Goal: Transaction & Acquisition: Subscribe to service/newsletter

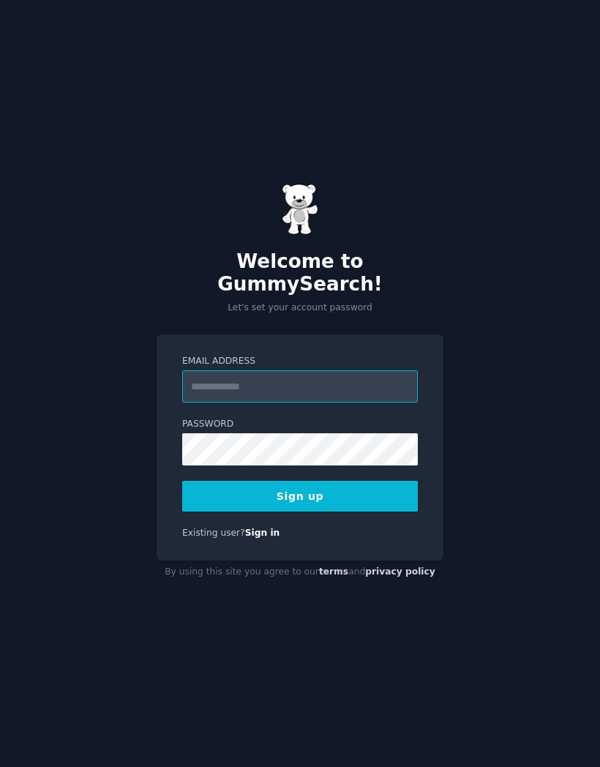
click at [356, 402] on input "Email Address" at bounding box center [300, 386] width 236 height 32
type input "**********"
click at [361, 431] on label "Password" at bounding box center [300, 424] width 236 height 13
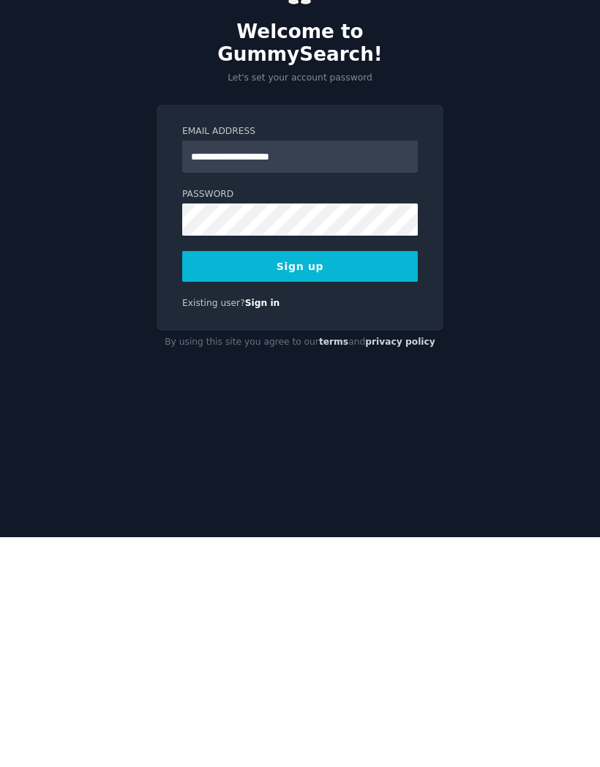
click at [375, 481] on button "Sign up" at bounding box center [300, 496] width 236 height 31
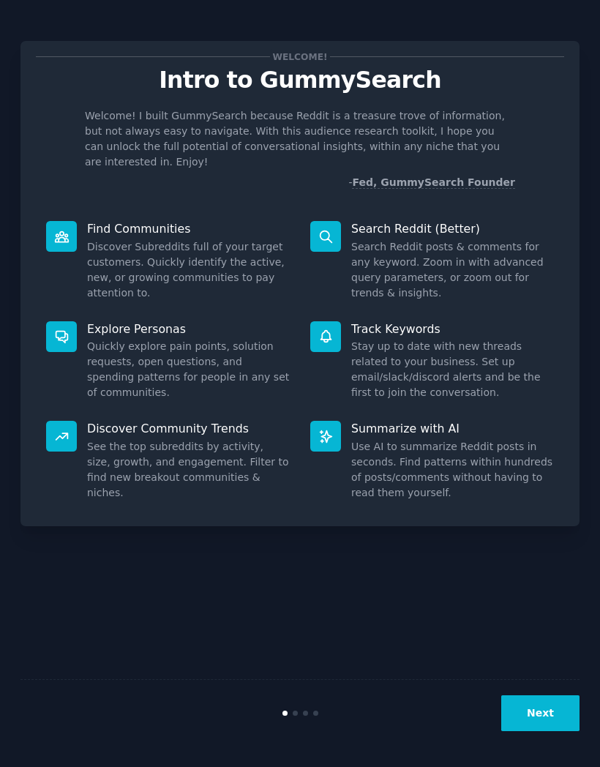
click at [209, 256] on dd "Discover Subreddits full of your target customers. Quickly identify the active,…" at bounding box center [188, 269] width 203 height 61
click at [64, 231] on icon at bounding box center [61, 236] width 13 height 10
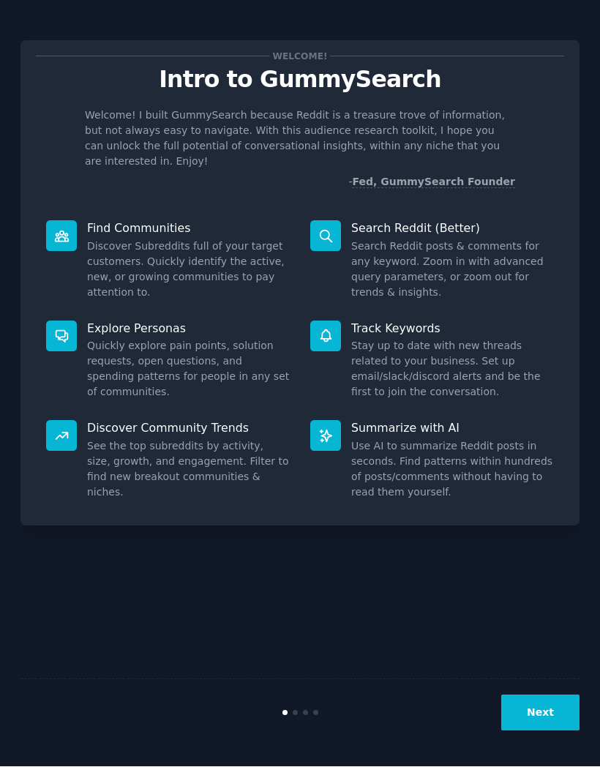
click at [557, 708] on button "Next" at bounding box center [540, 713] width 78 height 36
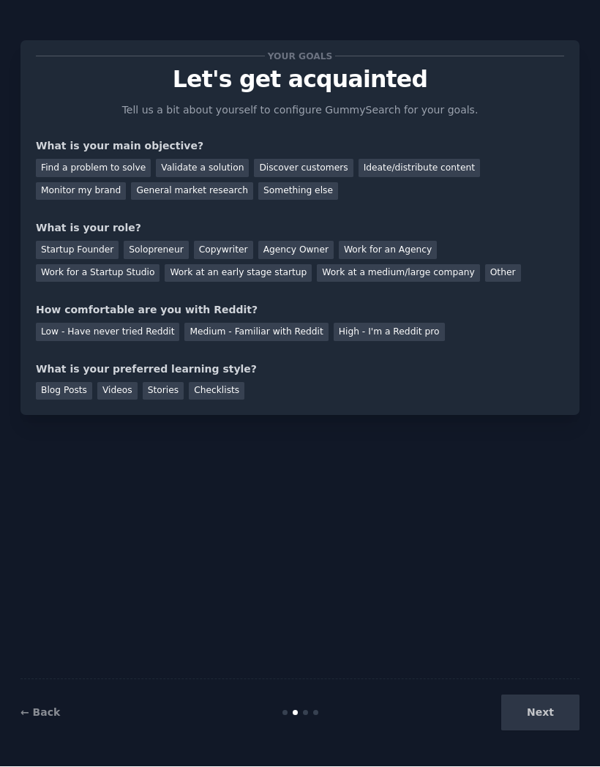
click at [100, 241] on div "Startup Founder" at bounding box center [77, 250] width 83 height 18
click at [404, 323] on div "High - I'm a Reddit pro" at bounding box center [389, 332] width 111 height 18
click at [227, 383] on div "Checklists" at bounding box center [217, 392] width 56 height 18
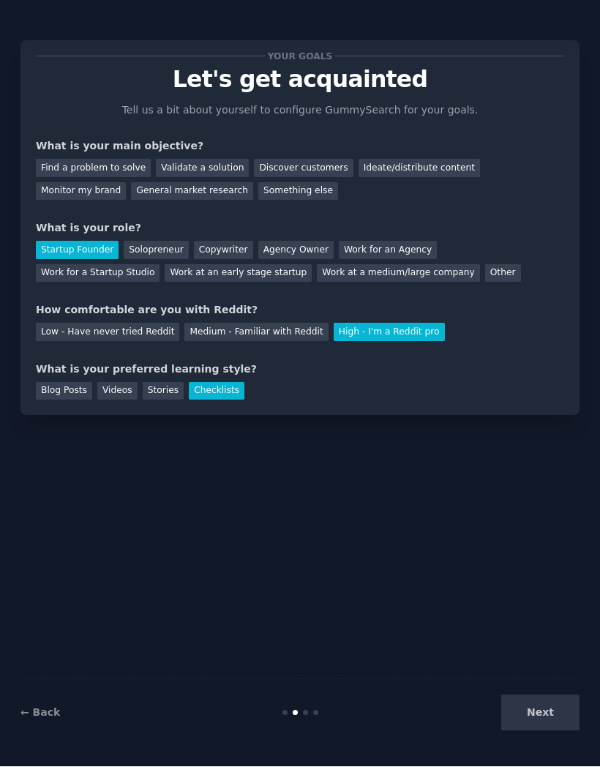
click at [133, 159] on div "Find a problem to solve" at bounding box center [93, 168] width 115 height 18
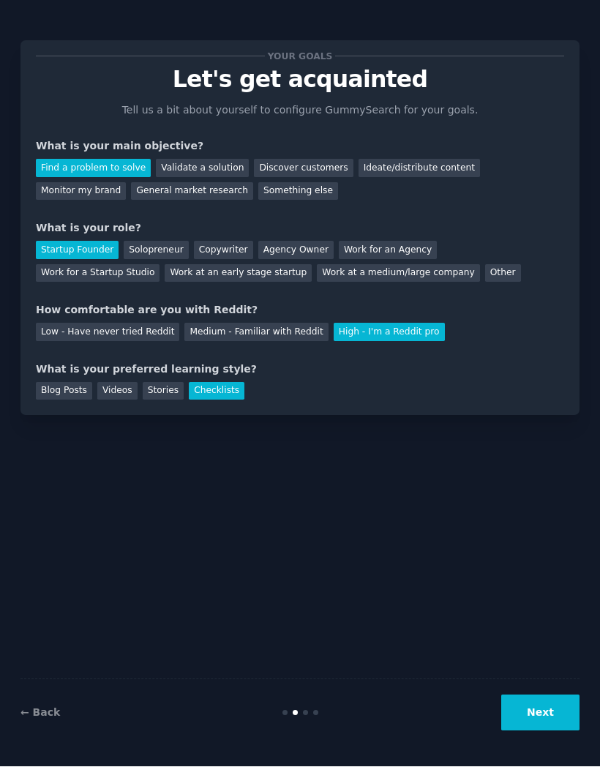
click at [549, 711] on button "Next" at bounding box center [540, 713] width 78 height 36
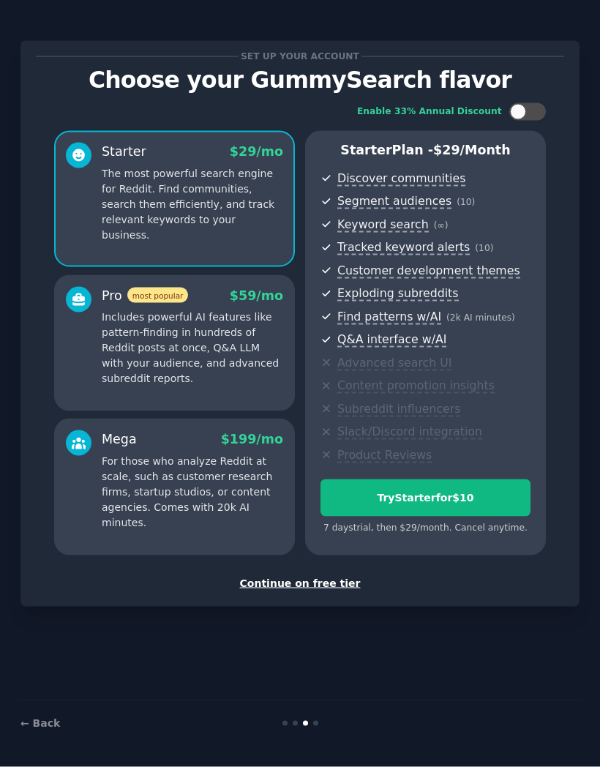
scroll to position [7, 0]
click at [331, 576] on div "Continue on free tier" at bounding box center [300, 583] width 528 height 15
